Goal: Task Accomplishment & Management: Use online tool/utility

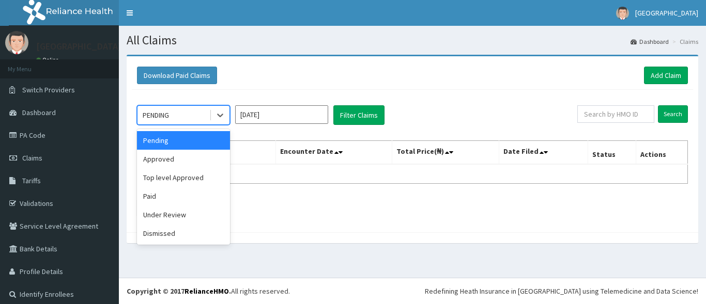
click at [210, 143] on div "Pending" at bounding box center [183, 140] width 93 height 19
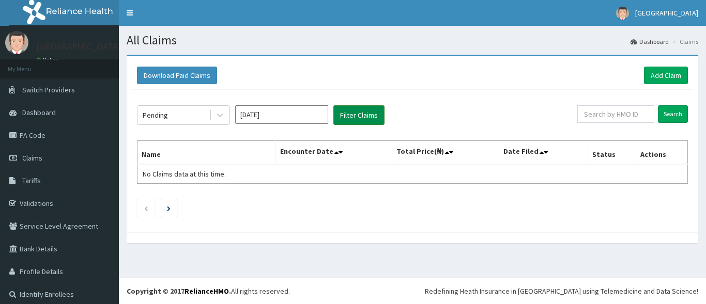
click at [356, 123] on button "Filter Claims" at bounding box center [358, 115] width 51 height 20
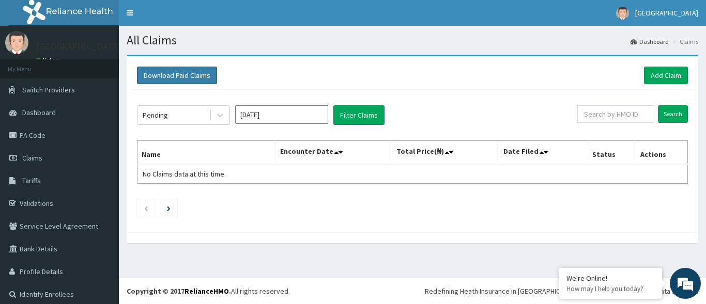
click at [201, 78] on button "Download Paid Claims" at bounding box center [177, 76] width 80 height 18
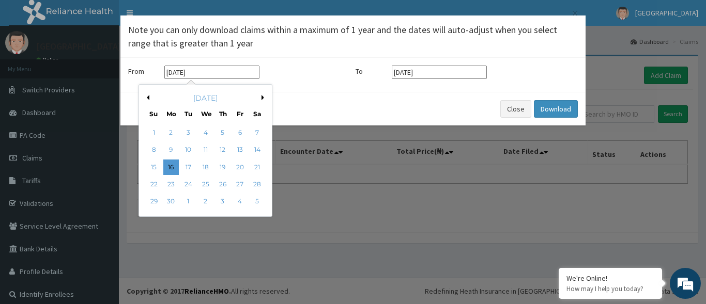
click at [214, 73] on input "[DATE]" at bounding box center [211, 72] width 95 height 13
click at [352, 113] on div "Close Download" at bounding box center [352, 109] width 465 height 34
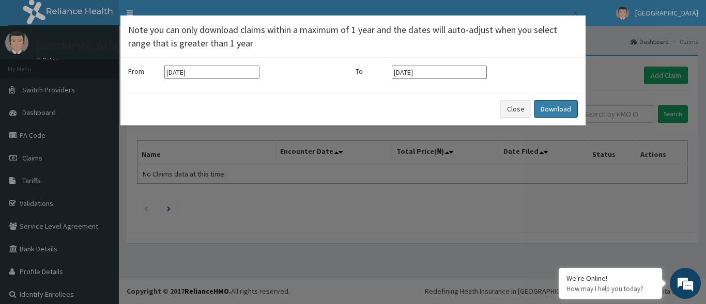
click at [552, 104] on button "Download" at bounding box center [556, 109] width 44 height 18
click at [507, 110] on button "Close" at bounding box center [515, 109] width 31 height 18
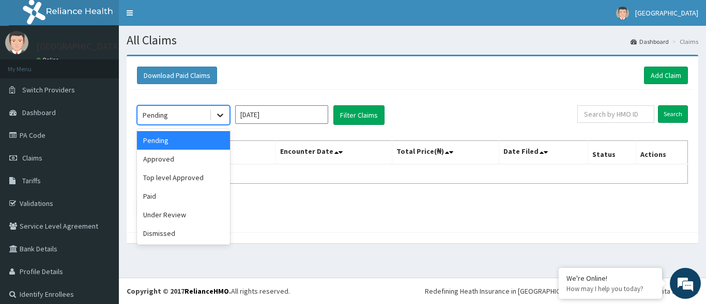
click at [221, 114] on icon at bounding box center [220, 115] width 10 height 10
click at [192, 195] on div "Paid" at bounding box center [183, 196] width 93 height 19
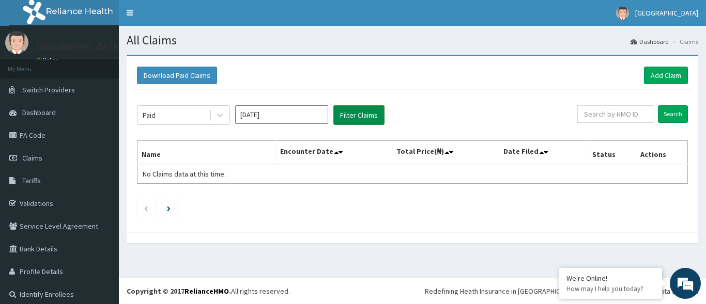
click at [358, 117] on button "Filter Claims" at bounding box center [358, 115] width 51 height 20
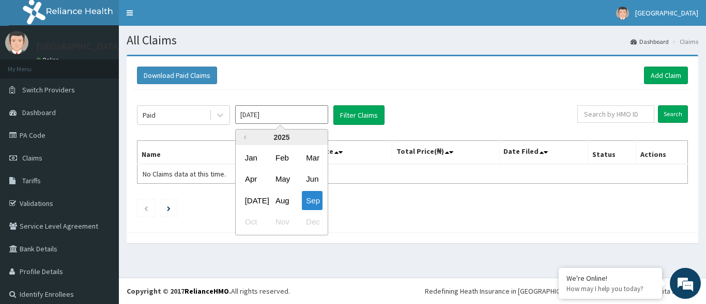
click at [302, 114] on input "[DATE]" at bounding box center [281, 114] width 93 height 19
click at [281, 196] on div "Aug" at bounding box center [281, 200] width 21 height 19
type input "Aug 2025"
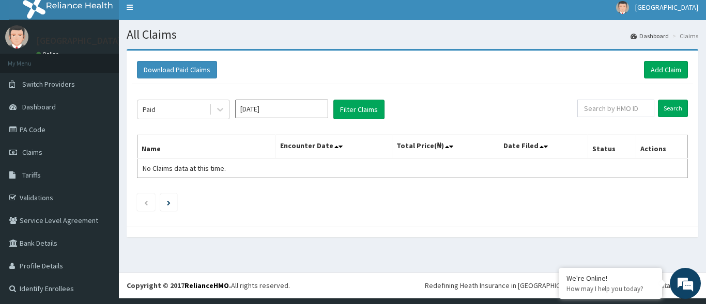
scroll to position [7, 0]
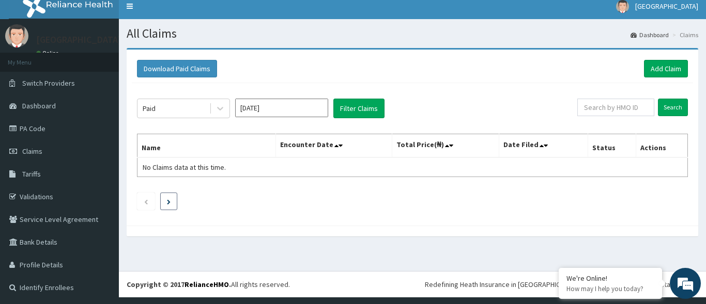
click at [169, 199] on link "Next page" at bounding box center [169, 201] width 4 height 9
click at [146, 205] on icon "Previous page" at bounding box center [146, 202] width 5 height 6
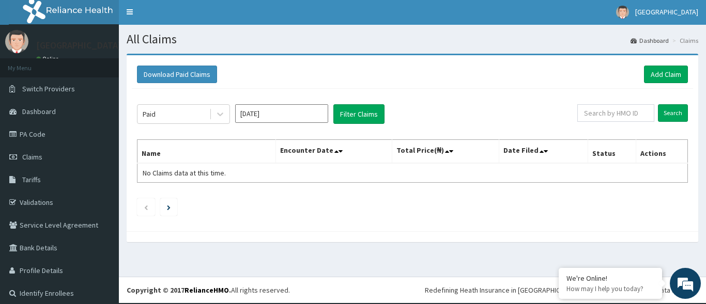
scroll to position [0, 0]
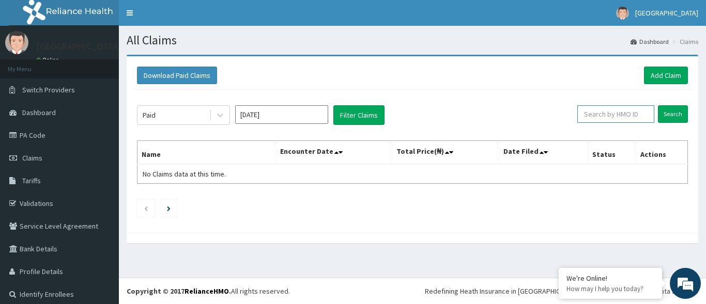
click at [599, 116] on input "text" at bounding box center [615, 114] width 77 height 18
click at [476, 115] on div "Paid Aug 2025 Filter Claims" at bounding box center [357, 115] width 440 height 20
click at [364, 116] on button "Filter Claims" at bounding box center [358, 115] width 51 height 20
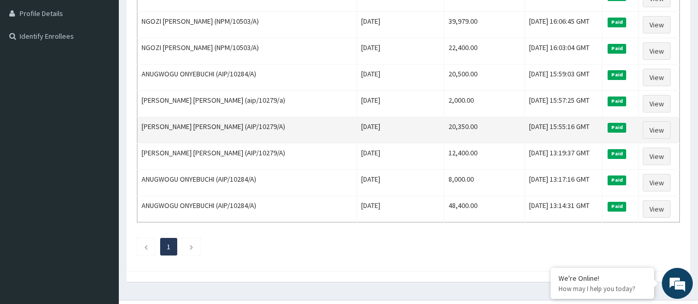
scroll to position [281, 0]
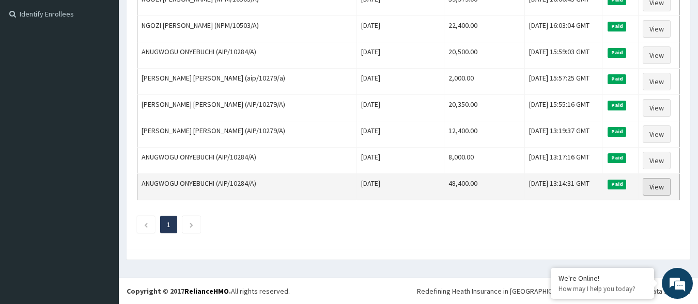
click at [657, 188] on link "View" at bounding box center [657, 187] width 28 height 18
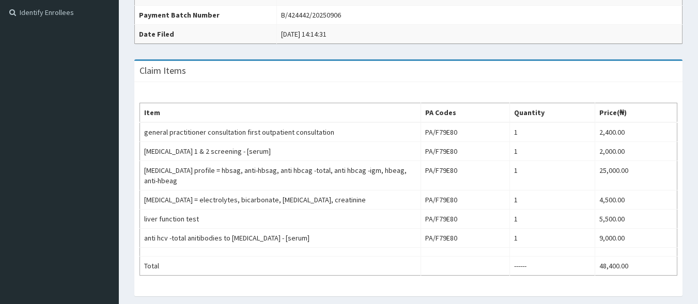
scroll to position [310, 0]
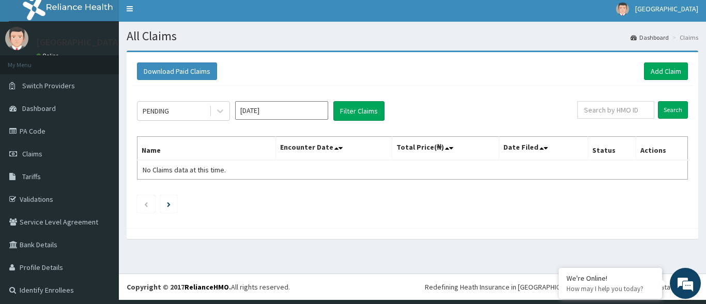
scroll to position [7, 0]
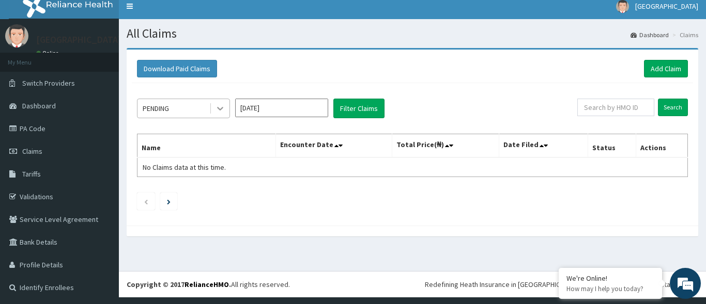
click at [217, 106] on icon at bounding box center [220, 108] width 10 height 10
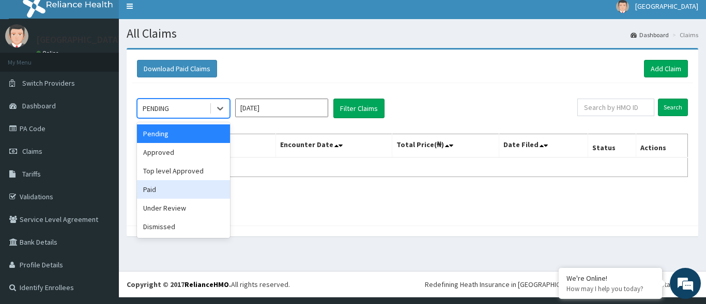
click at [182, 191] on div "Paid" at bounding box center [183, 189] width 93 height 19
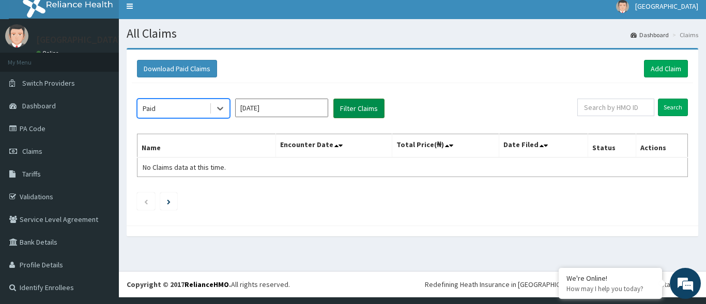
scroll to position [0, 0]
click at [365, 111] on button "Filter Claims" at bounding box center [358, 109] width 51 height 20
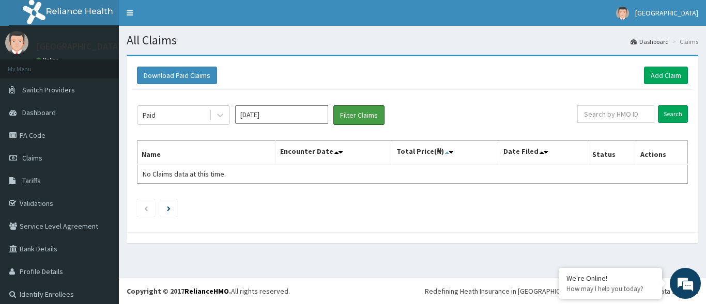
scroll to position [7, 0]
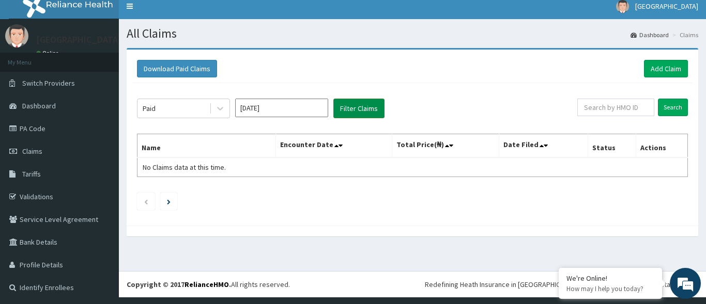
click at [365, 111] on button "Filter Claims" at bounding box center [358, 109] width 51 height 20
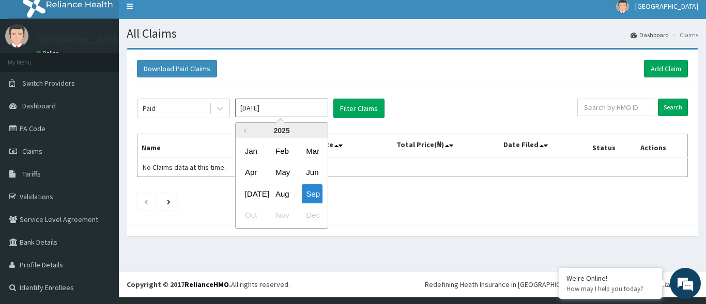
click at [280, 110] on input "Sep 2025" at bounding box center [281, 108] width 93 height 19
click at [281, 193] on div "Aug" at bounding box center [281, 194] width 21 height 19
click at [300, 110] on input "Aug 2025" at bounding box center [281, 108] width 93 height 19
click at [311, 192] on div "Sep" at bounding box center [312, 194] width 21 height 19
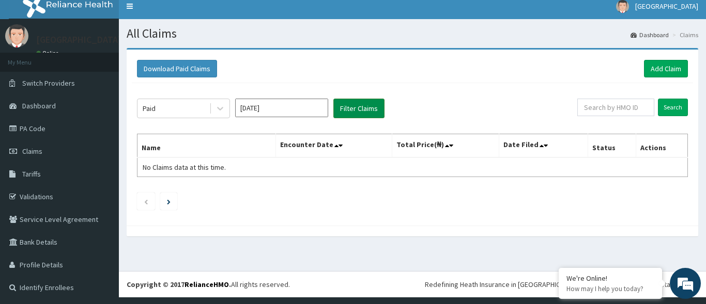
click at [350, 113] on button "Filter Claims" at bounding box center [358, 109] width 51 height 20
click at [167, 202] on icon "Next page" at bounding box center [169, 202] width 4 height 5
click at [269, 115] on input "[DATE]" at bounding box center [281, 108] width 93 height 19
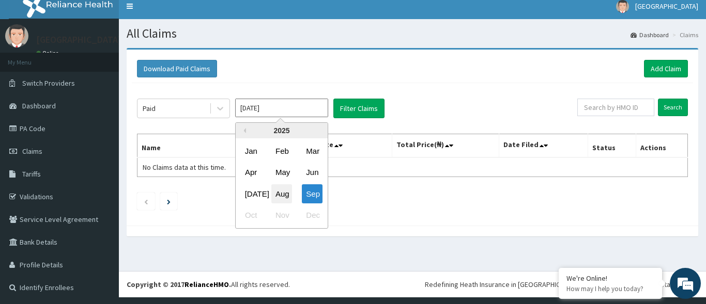
click at [282, 192] on div "Aug" at bounding box center [281, 194] width 21 height 19
type input "[DATE]"
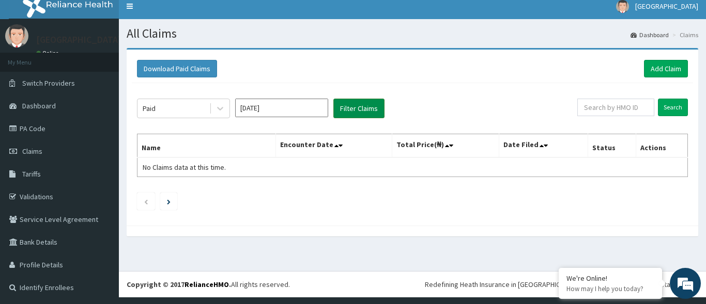
click at [358, 115] on button "Filter Claims" at bounding box center [358, 109] width 51 height 20
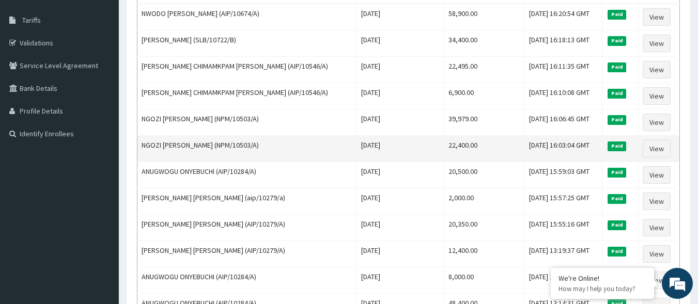
scroll to position [103, 0]
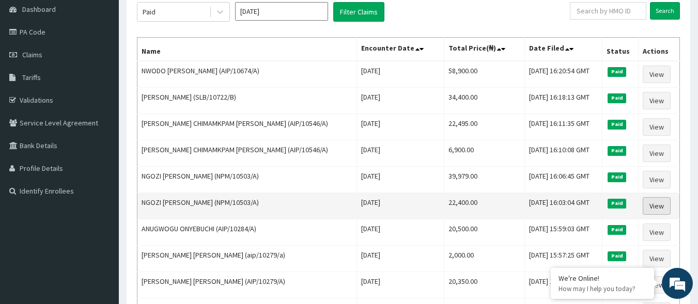
click at [653, 206] on link "View" at bounding box center [657, 206] width 28 height 18
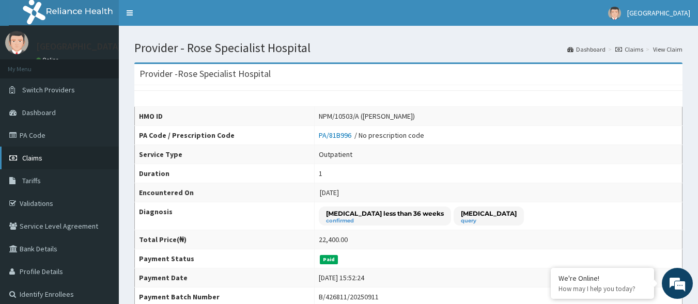
click at [99, 161] on link "Claims" at bounding box center [59, 158] width 119 height 23
